Goal: Task Accomplishment & Management: Complete application form

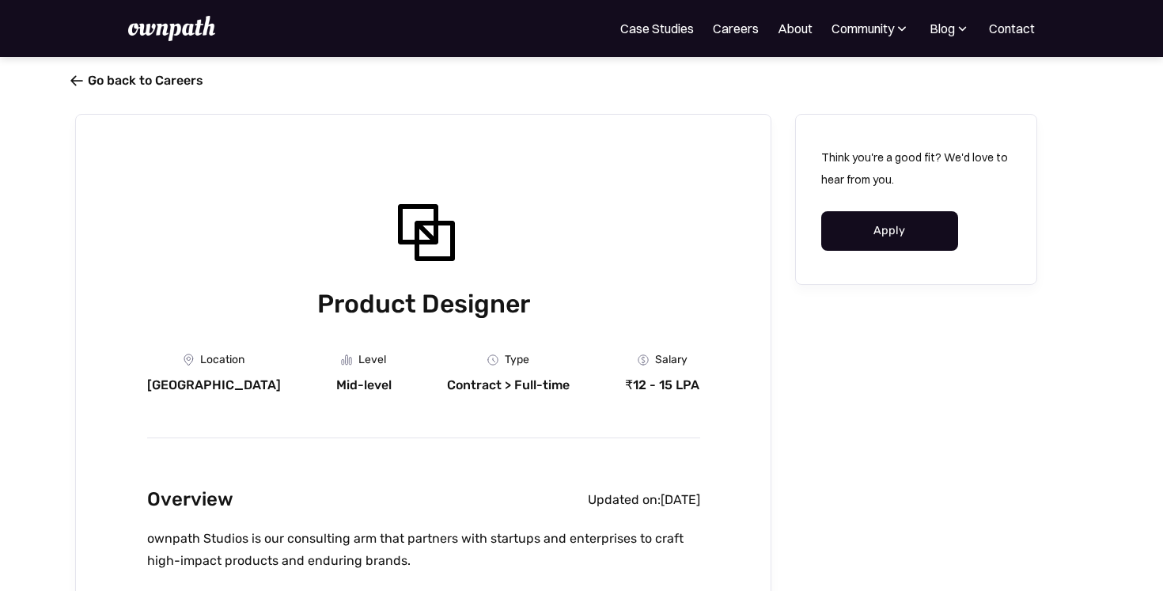
click at [93, 79] on link " Go back to Careers" at bounding box center [139, 80] width 128 height 15
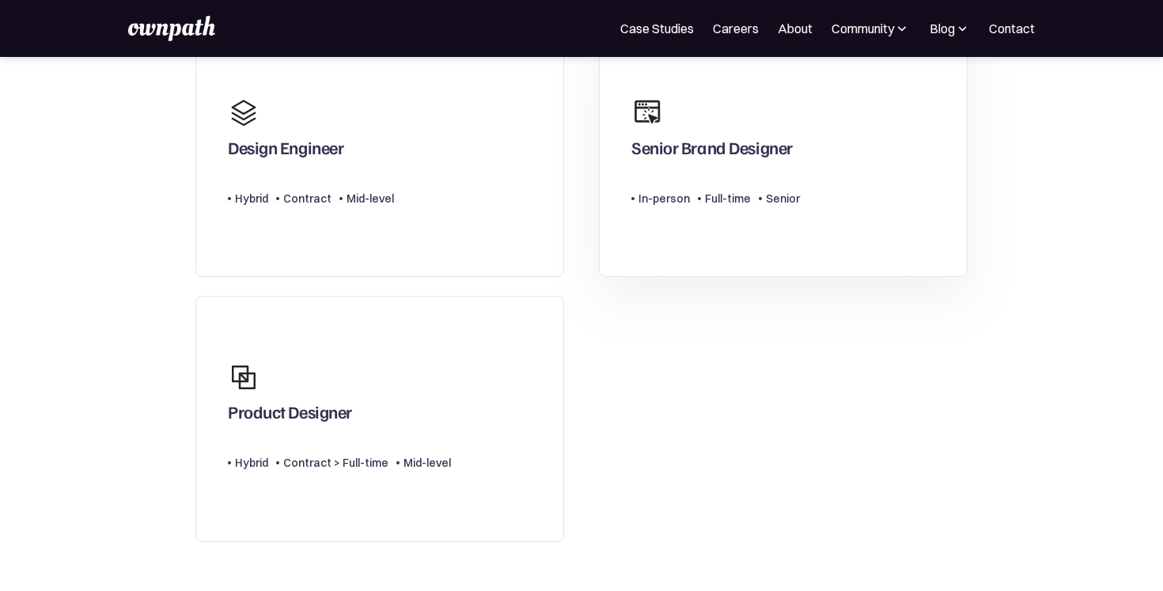
scroll to position [165, 0]
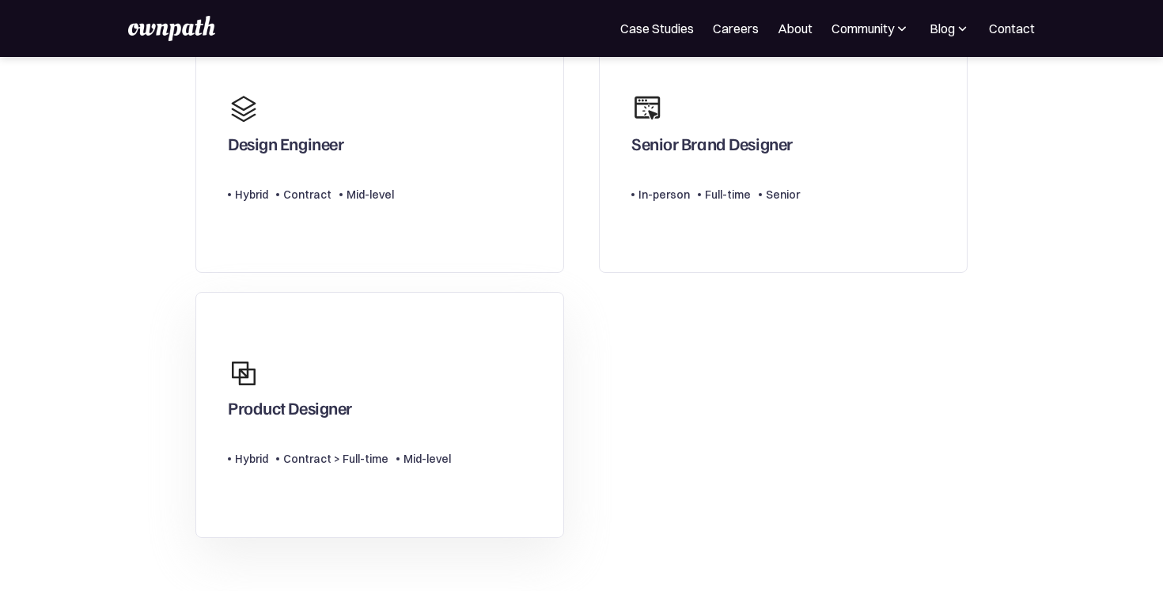
click at [319, 414] on div "Product Designer" at bounding box center [290, 411] width 124 height 28
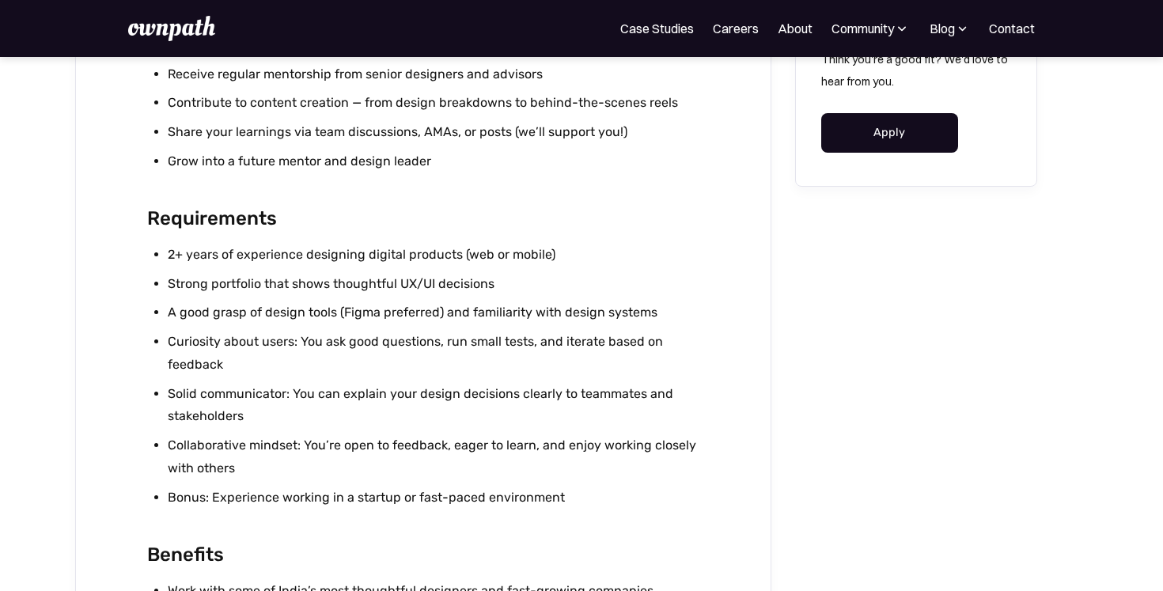
scroll to position [1268, 0]
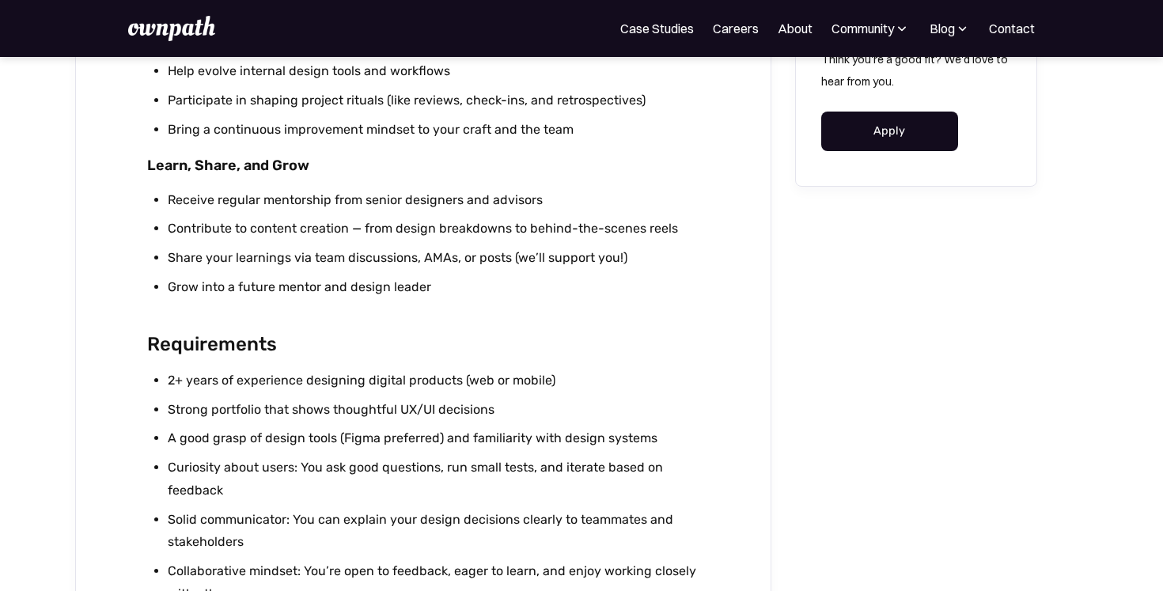
click at [913, 142] on link "Apply" at bounding box center [889, 132] width 137 height 40
